Goal: Task Accomplishment & Management: Use online tool/utility

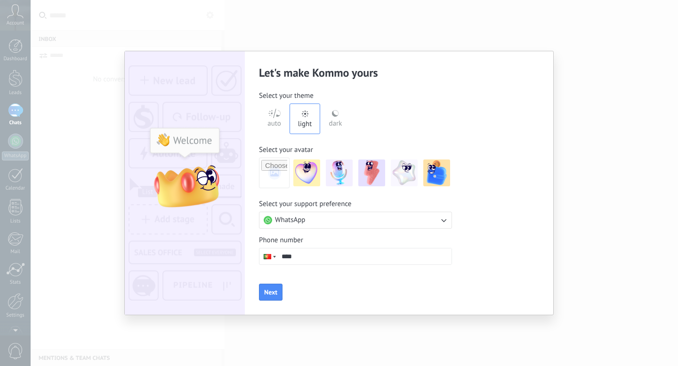
click at [310, 257] on input "****" at bounding box center [364, 257] width 174 height 16
click at [277, 121] on div "auto" at bounding box center [274, 122] width 14 height 24
click at [307, 118] on div "light" at bounding box center [305, 122] width 14 height 24
click at [301, 225] on button "WhatsApp" at bounding box center [355, 220] width 193 height 17
click at [301, 225] on li "WhatsApp" at bounding box center [352, 220] width 198 height 16
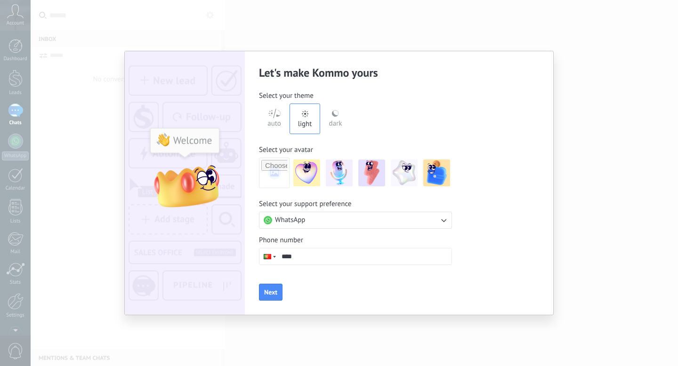
click at [297, 260] on input "****" at bounding box center [364, 257] width 174 height 16
type input "**"
type input "**********"
click at [274, 296] on span "Next" at bounding box center [270, 292] width 13 height 7
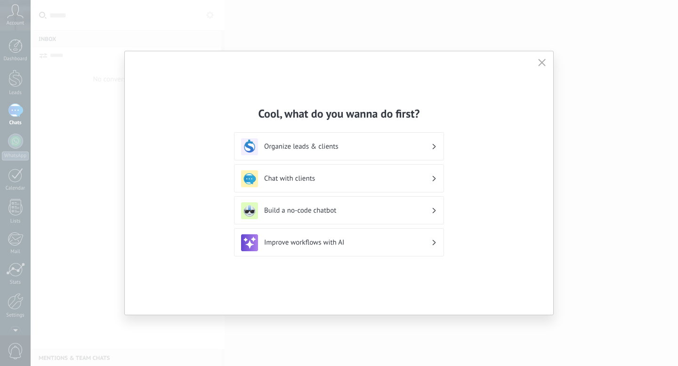
click at [312, 180] on h3 "Chat with clients" at bounding box center [347, 178] width 167 height 9
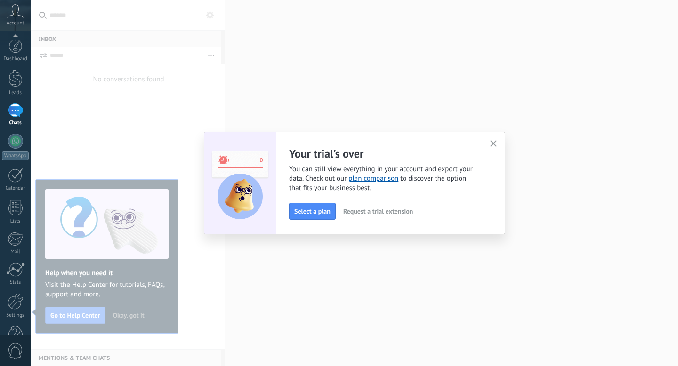
scroll to position [25, 0]
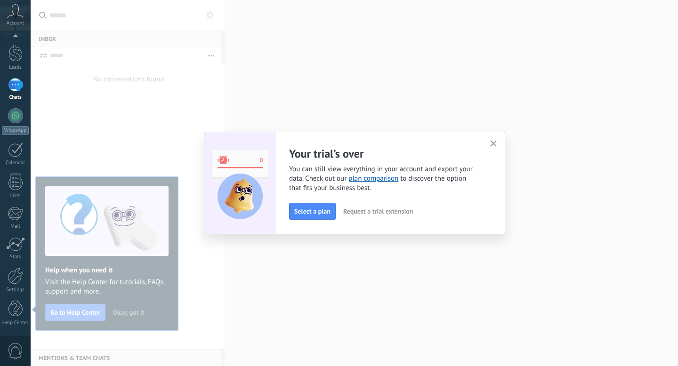
click at [362, 211] on span "Request a trial extension" at bounding box center [378, 211] width 70 height 7
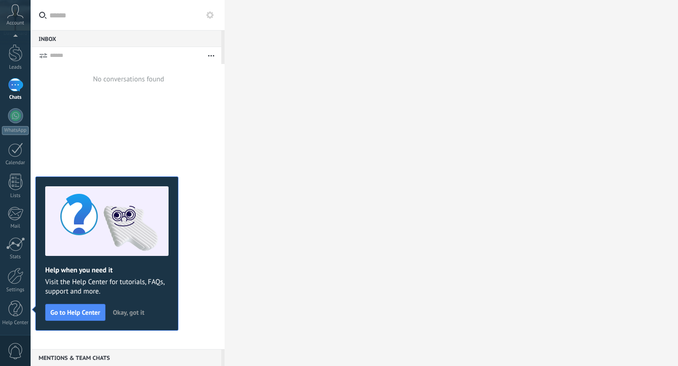
scroll to position [0, 0]
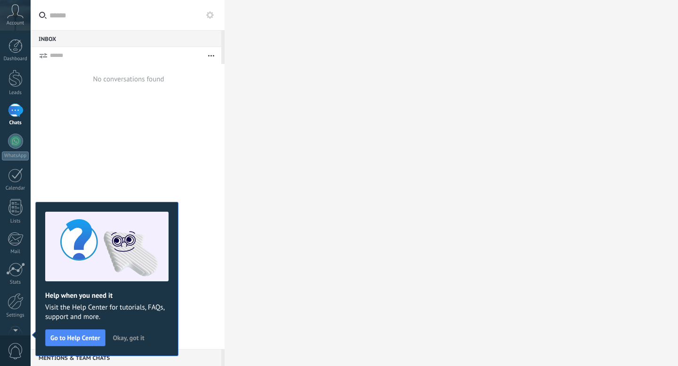
click at [18, 12] on icon at bounding box center [15, 11] width 16 height 14
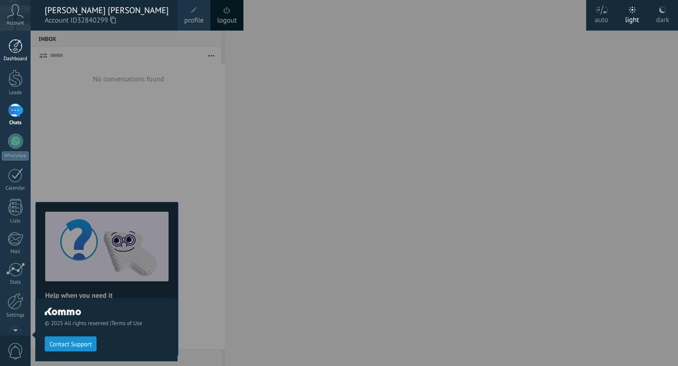
click at [14, 56] on link "Dashboard" at bounding box center [15, 50] width 31 height 23
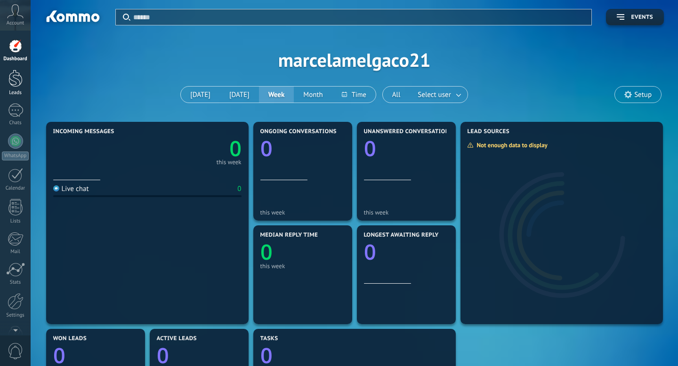
click at [16, 80] on div at bounding box center [15, 78] width 14 height 17
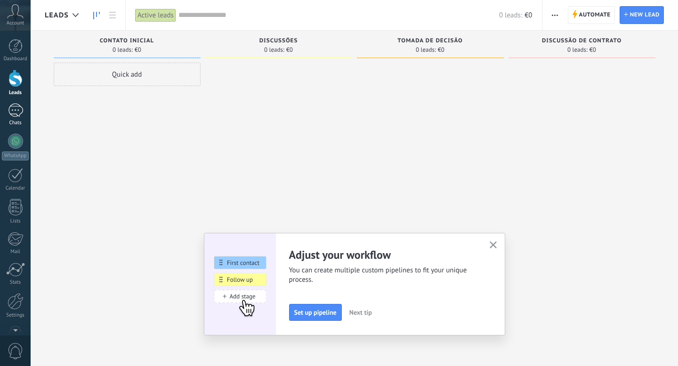
click at [17, 110] on div at bounding box center [15, 111] width 15 height 14
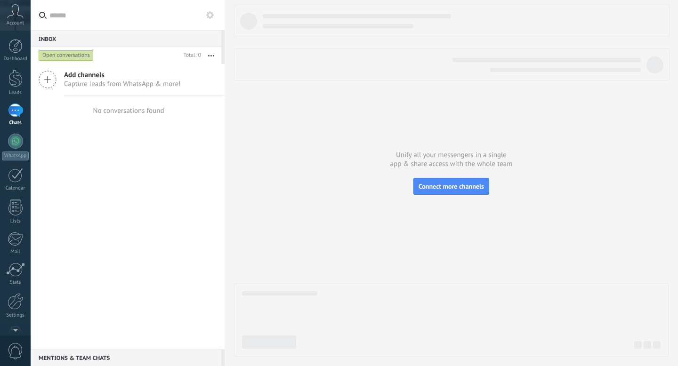
click at [138, 82] on span "Capture leads from WhatsApp & more!" at bounding box center [122, 84] width 117 height 9
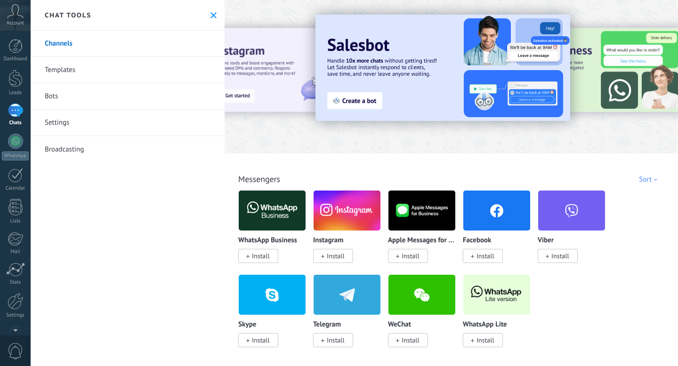
click at [69, 39] on link "Channels" at bounding box center [128, 44] width 194 height 26
click at [210, 15] on icon at bounding box center [213, 15] width 6 height 6
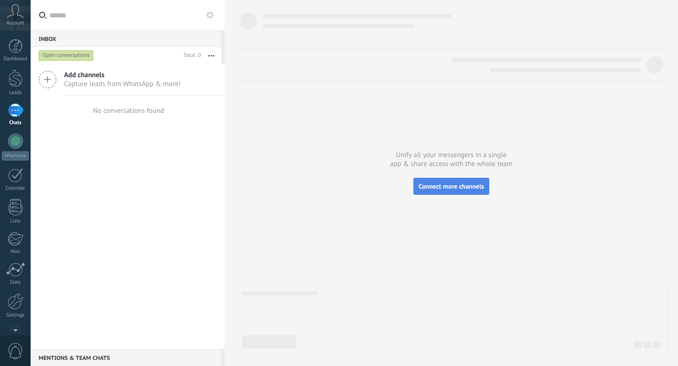
click at [467, 184] on span "Connect more channels" at bounding box center [450, 186] width 65 height 8
